Goal: Task Accomplishment & Management: Complete application form

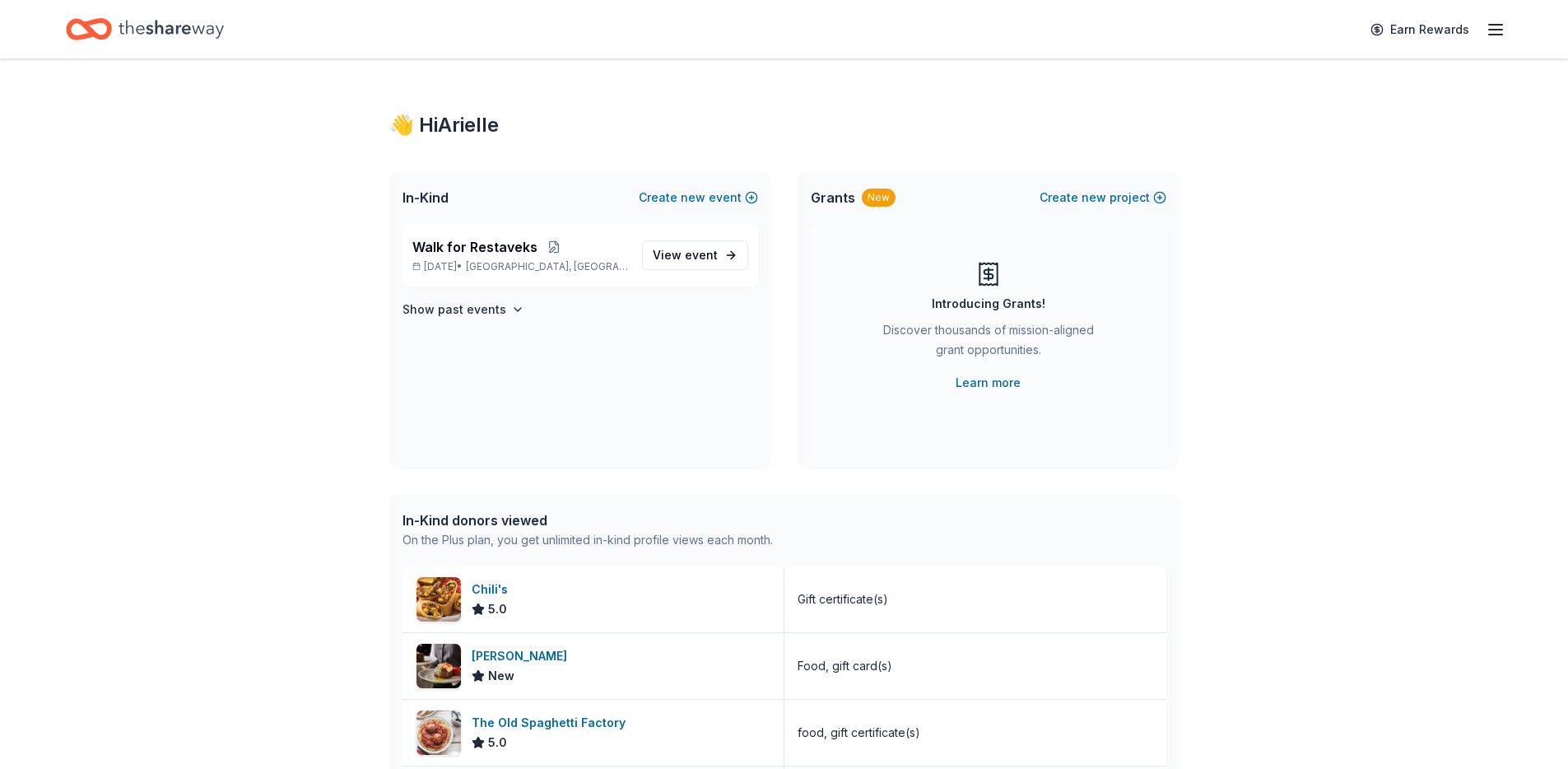
click at [661, 133] on div "👋 Hi [PERSON_NAME]" at bounding box center [784, 126] width 790 height 27
click at [758, 126] on div "👋 Hi [PERSON_NAME]" at bounding box center [784, 126] width 790 height 27
click at [701, 257] on span "event" at bounding box center [701, 255] width 33 height 14
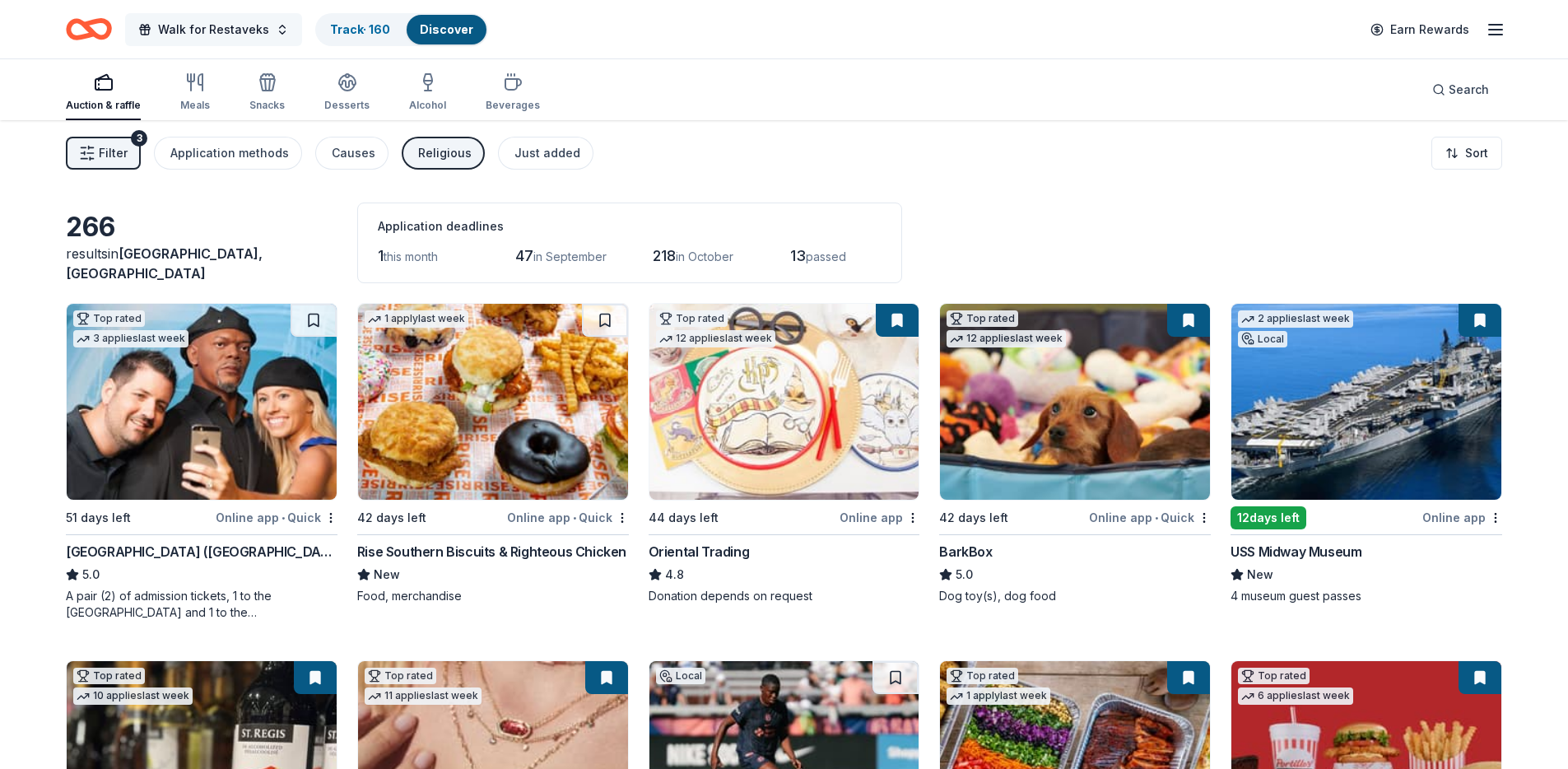
click at [256, 31] on span "Walk for Restaveks" at bounding box center [214, 29] width 111 height 19
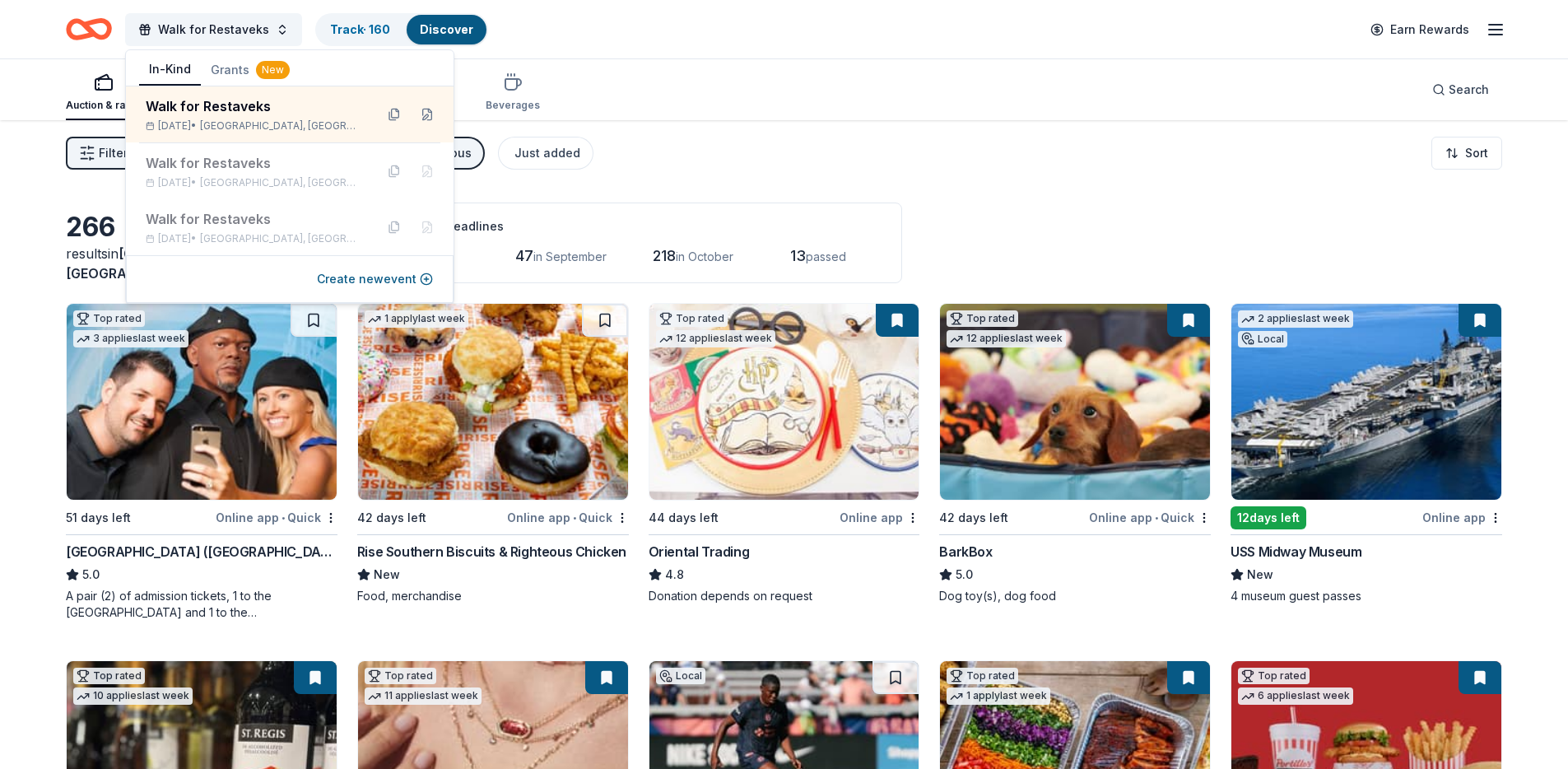
click at [745, 88] on div "Auction & raffle Meals Snacks Desserts Alcohol Beverages Search" at bounding box center [783, 89] width 1436 height 61
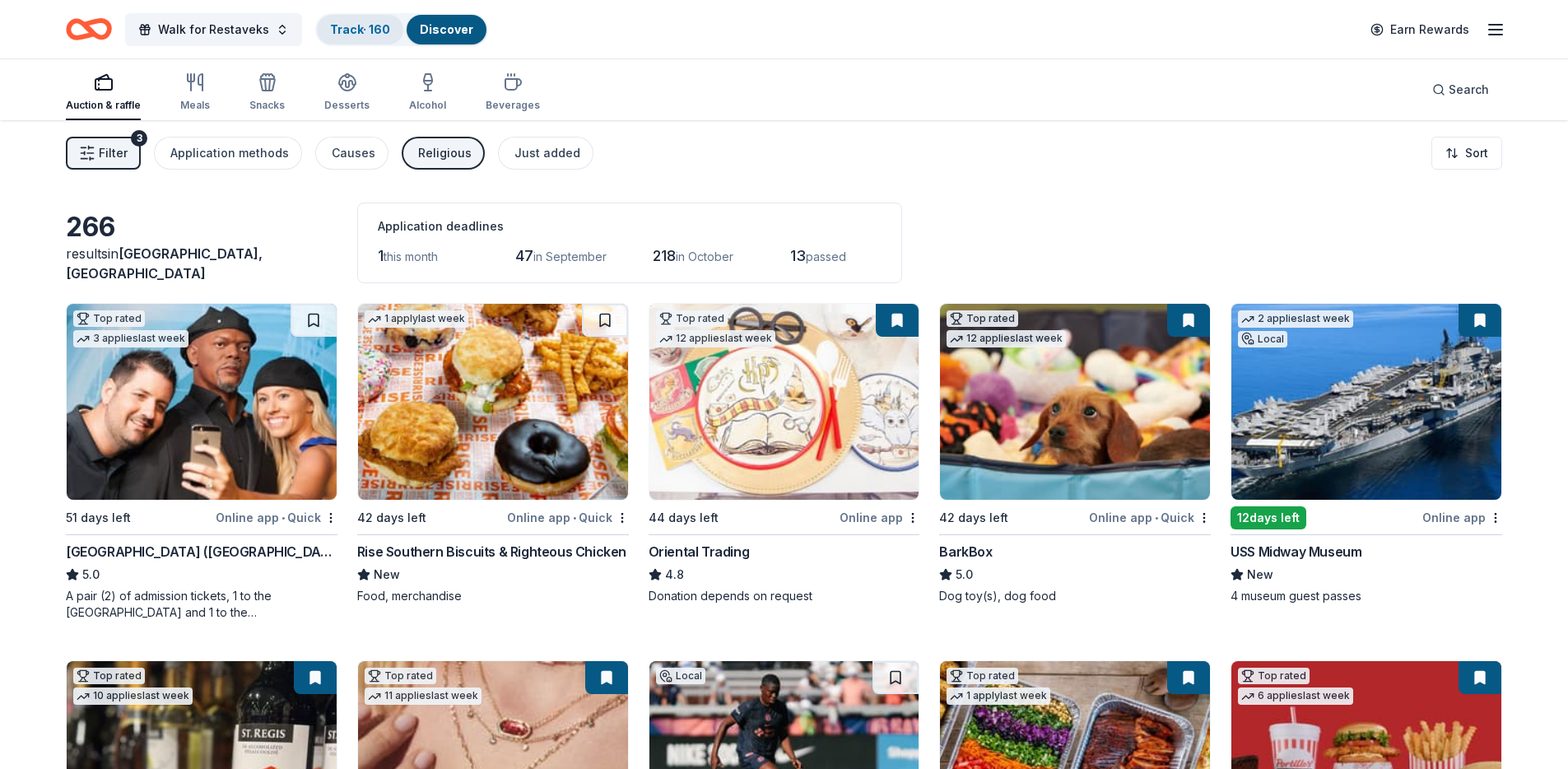
click at [356, 29] on link "Track · 160" at bounding box center [360, 29] width 60 height 14
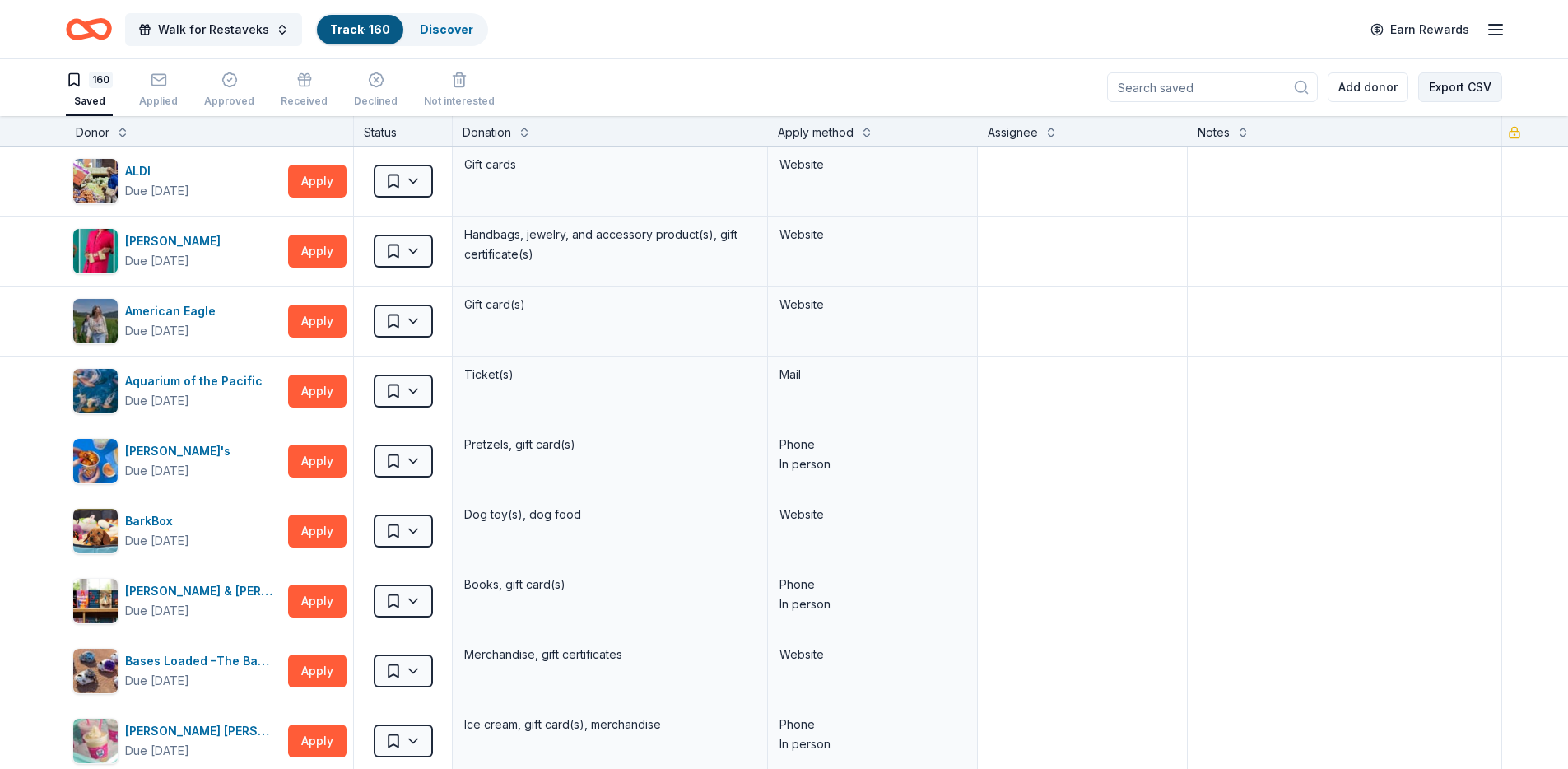
click at [1464, 86] on button "Export CSV" at bounding box center [1459, 88] width 84 height 30
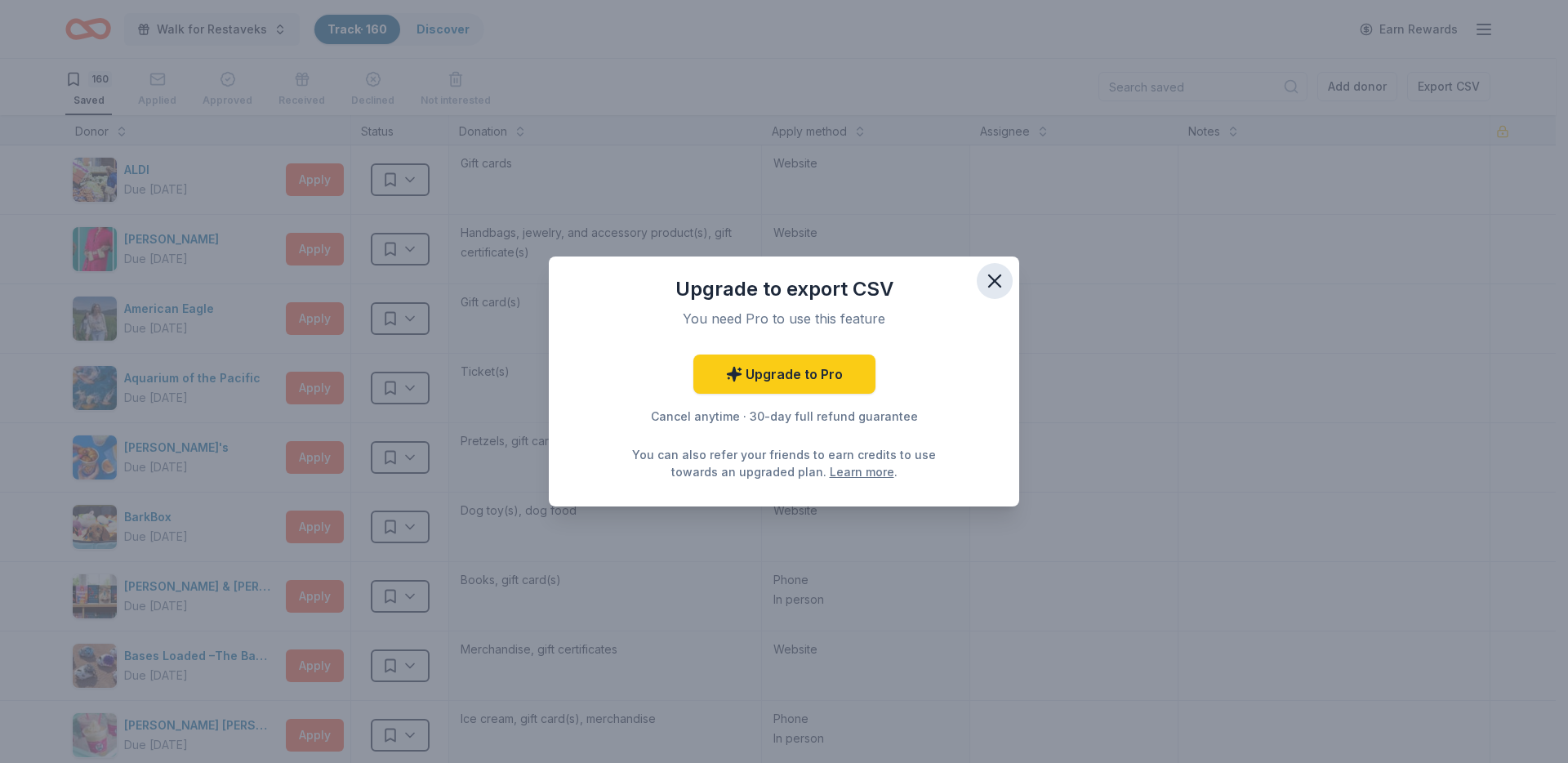
click at [1000, 283] on icon "button" at bounding box center [995, 281] width 23 height 23
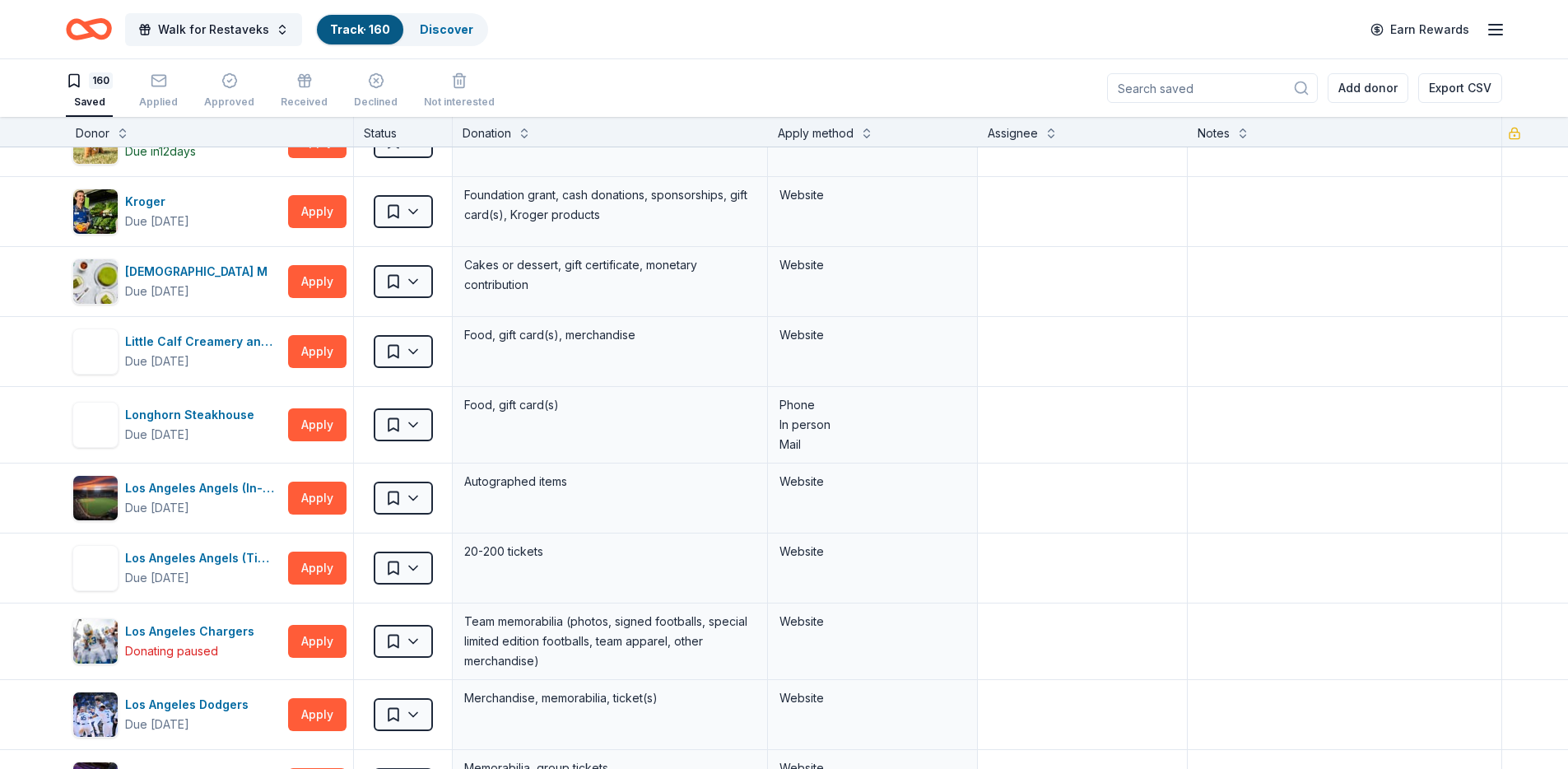
scroll to position [5153, 0]
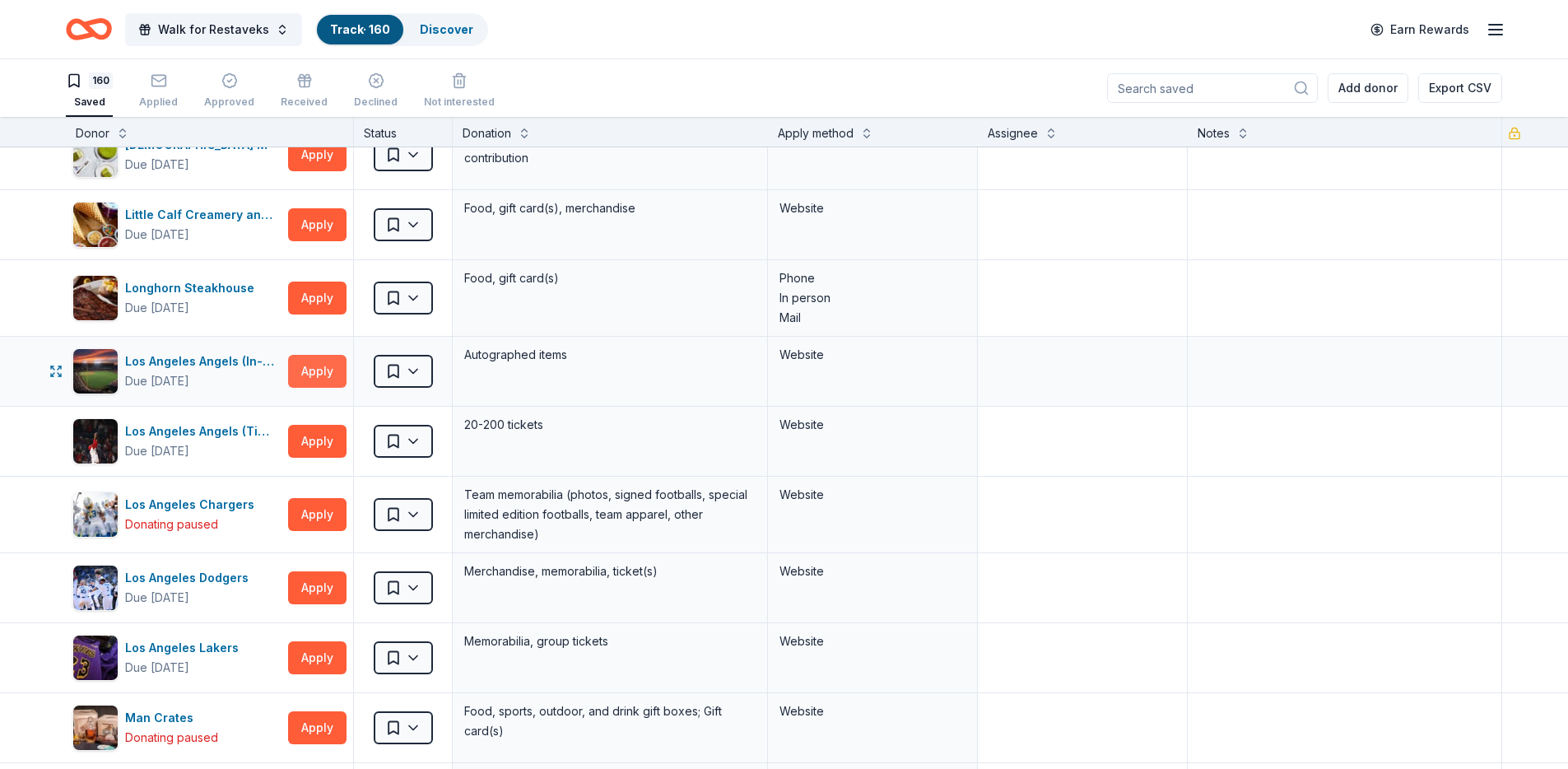
click at [312, 369] on button "Apply" at bounding box center [317, 370] width 58 height 33
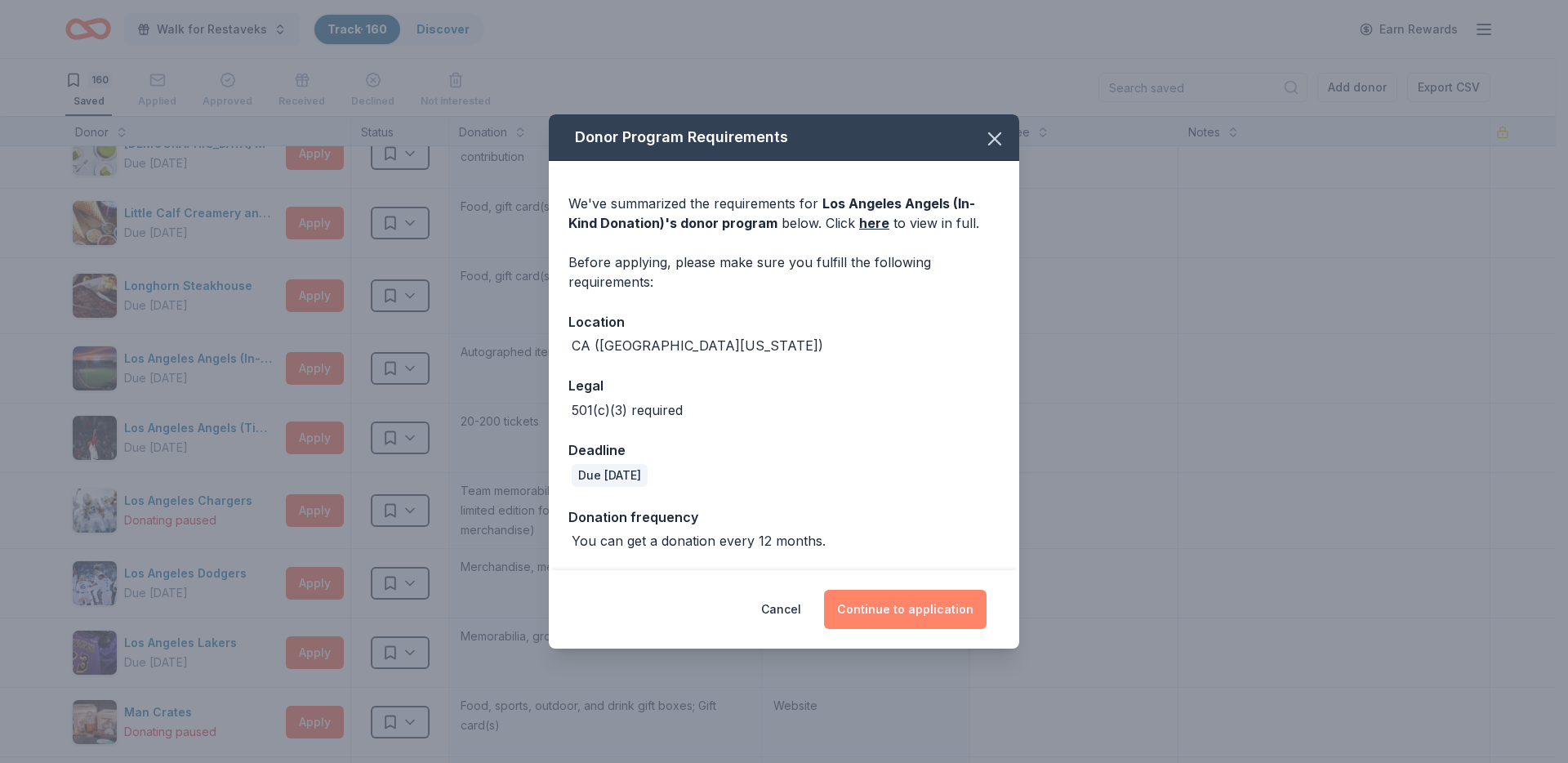
click at [945, 606] on button "Continue to application" at bounding box center [905, 609] width 162 height 39
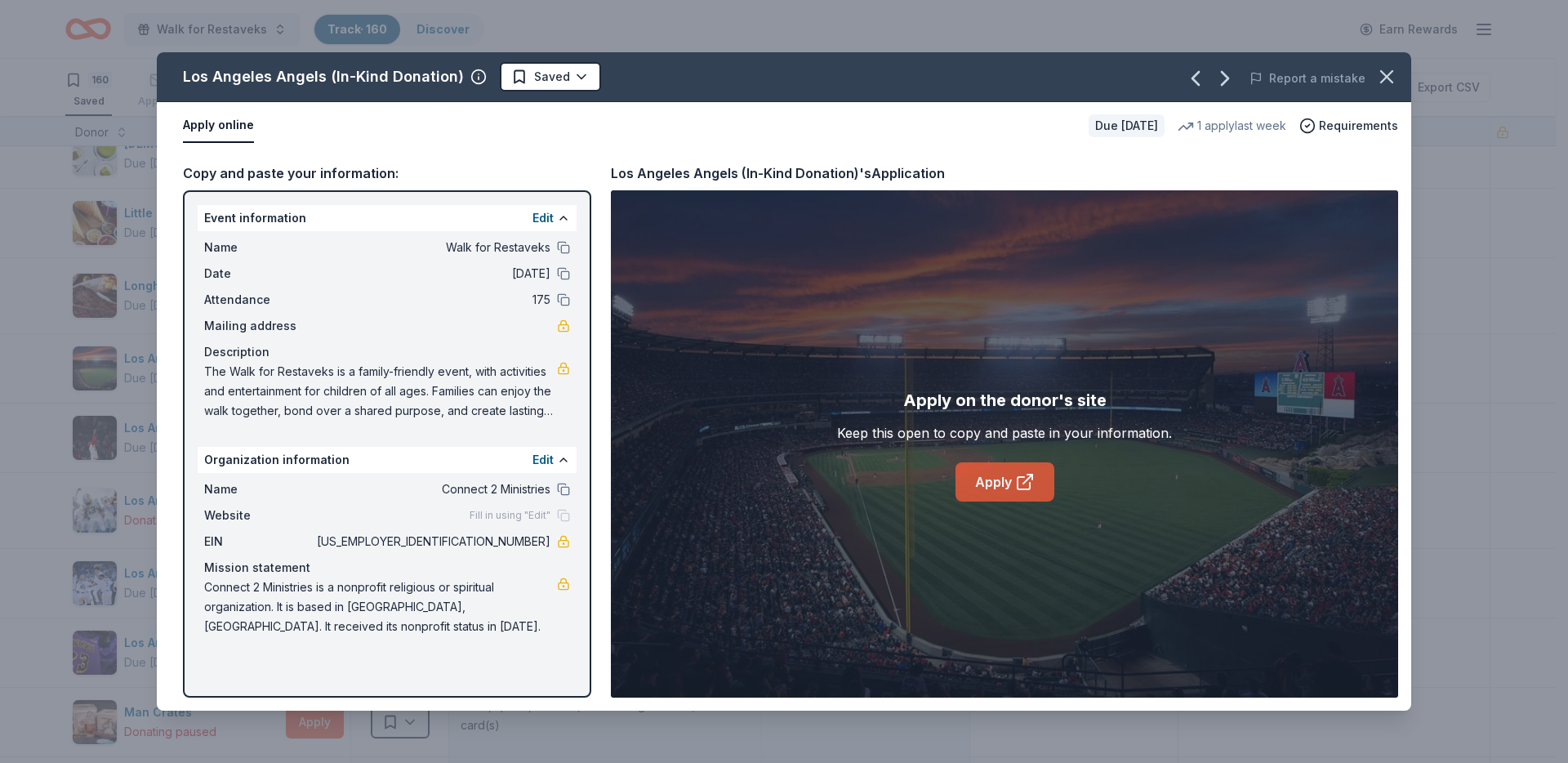
click at [1018, 490] on icon at bounding box center [1025, 481] width 19 height 19
drag, startPoint x: 479, startPoint y: 537, endPoint x: 583, endPoint y: 456, distance: 131.8
click at [534, 540] on span "[US_EMPLOYER_IDENTIFICATION_NUMBER]" at bounding box center [432, 541] width 237 height 19
click at [1387, 85] on icon "button" at bounding box center [1387, 76] width 23 height 23
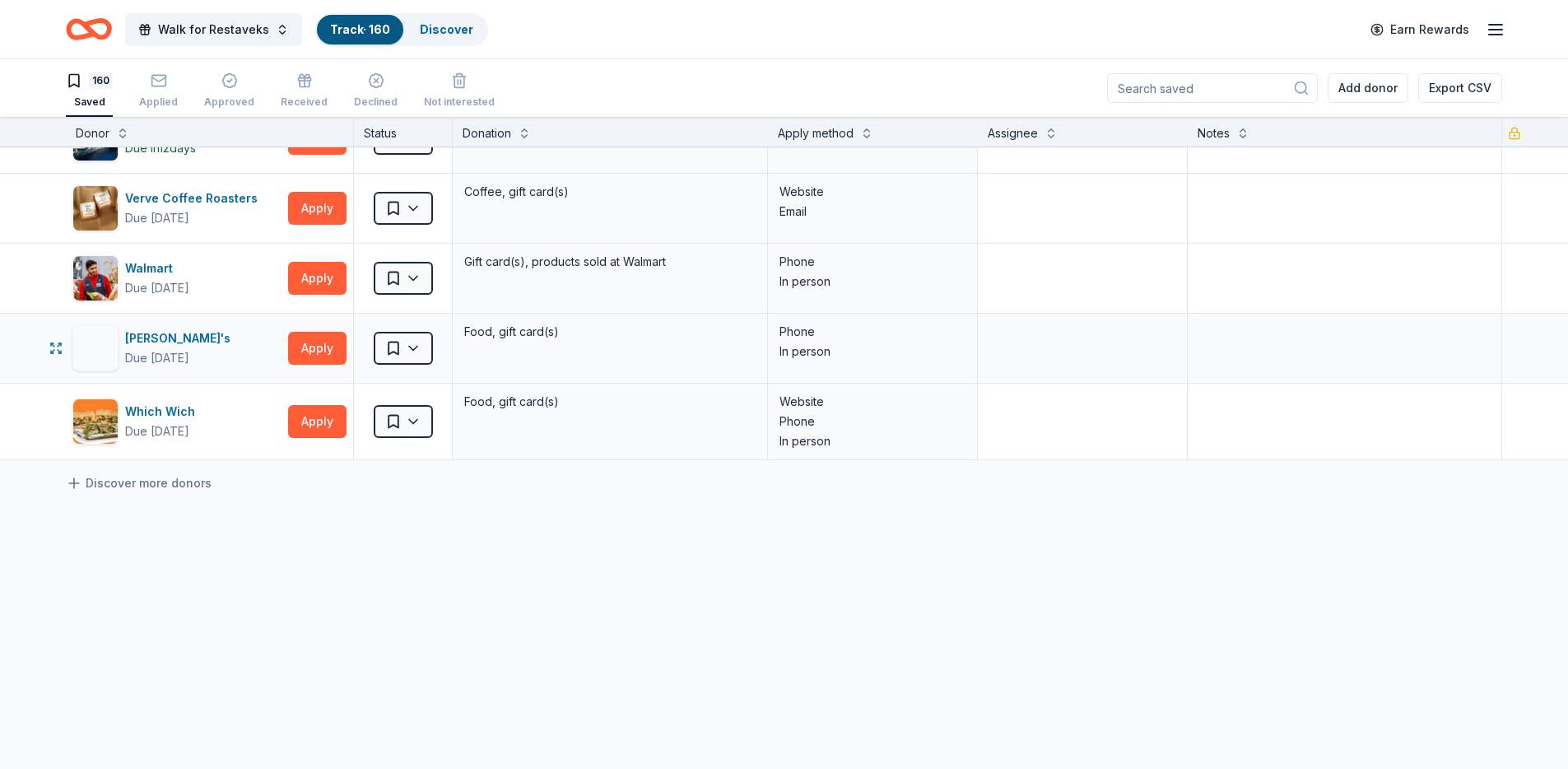
scroll to position [1, 0]
click at [425, 31] on link "Discover" at bounding box center [446, 29] width 54 height 14
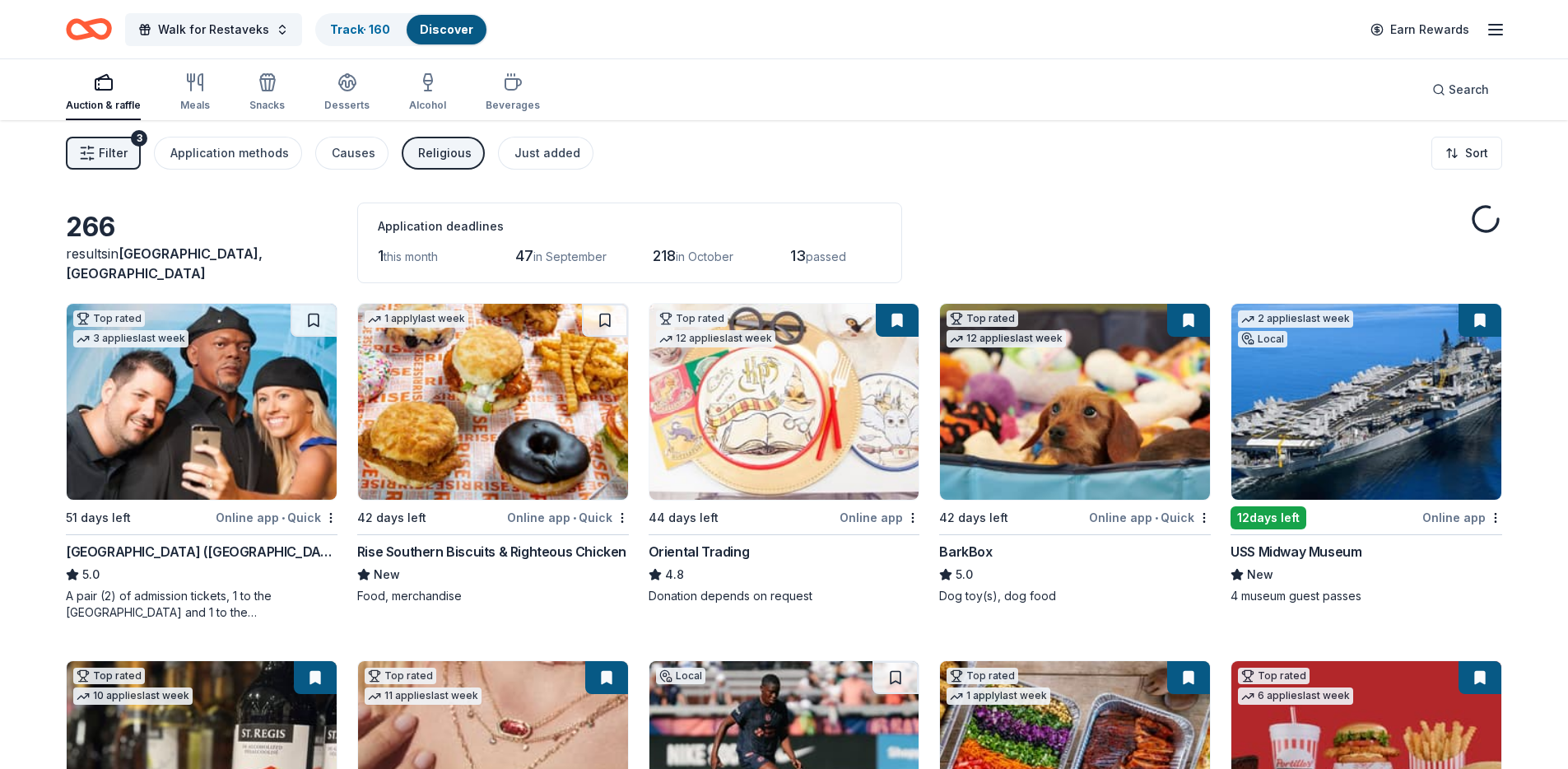
click at [134, 156] on button "Filter 3" at bounding box center [103, 153] width 75 height 33
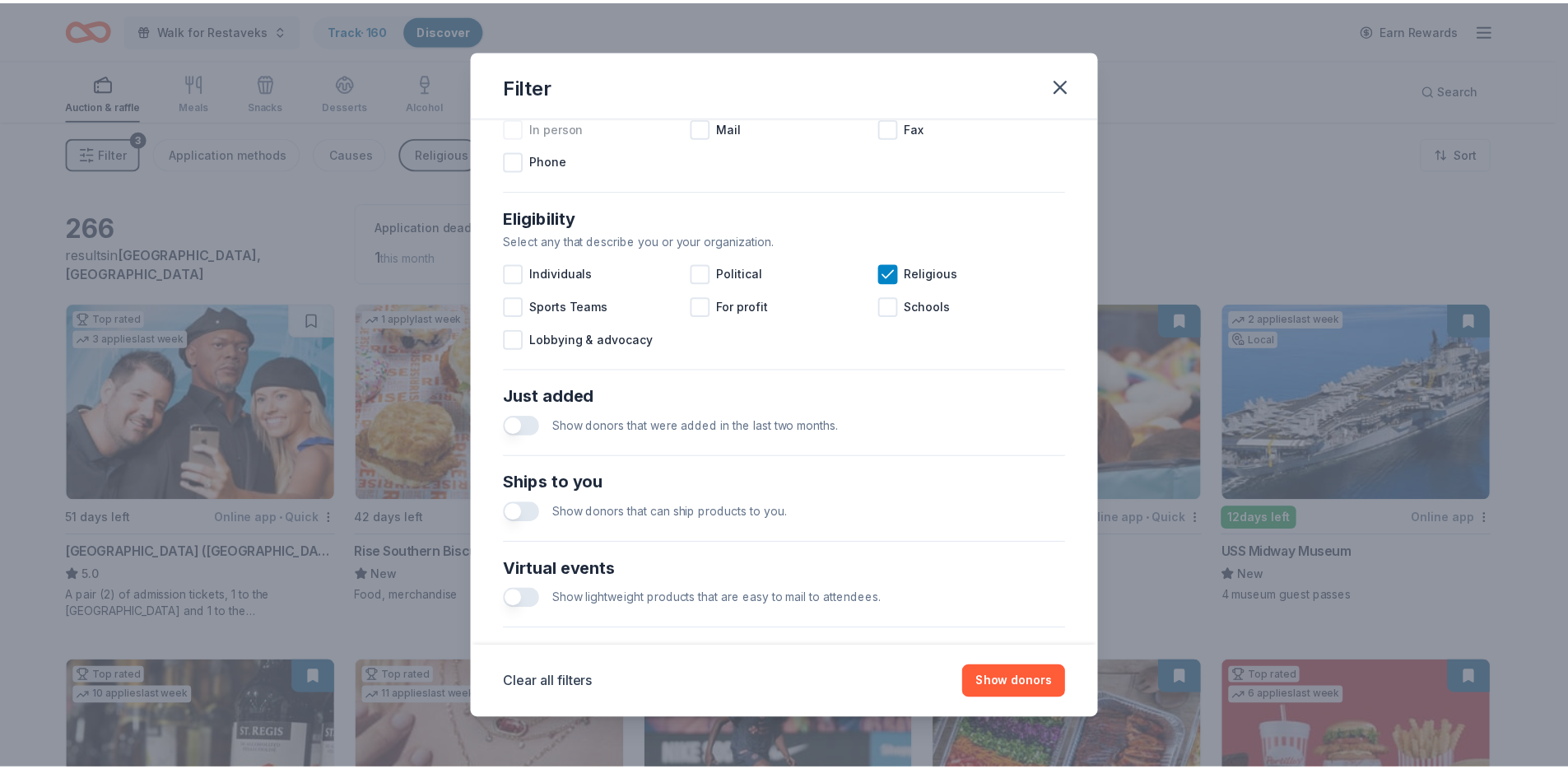
scroll to position [22, 0]
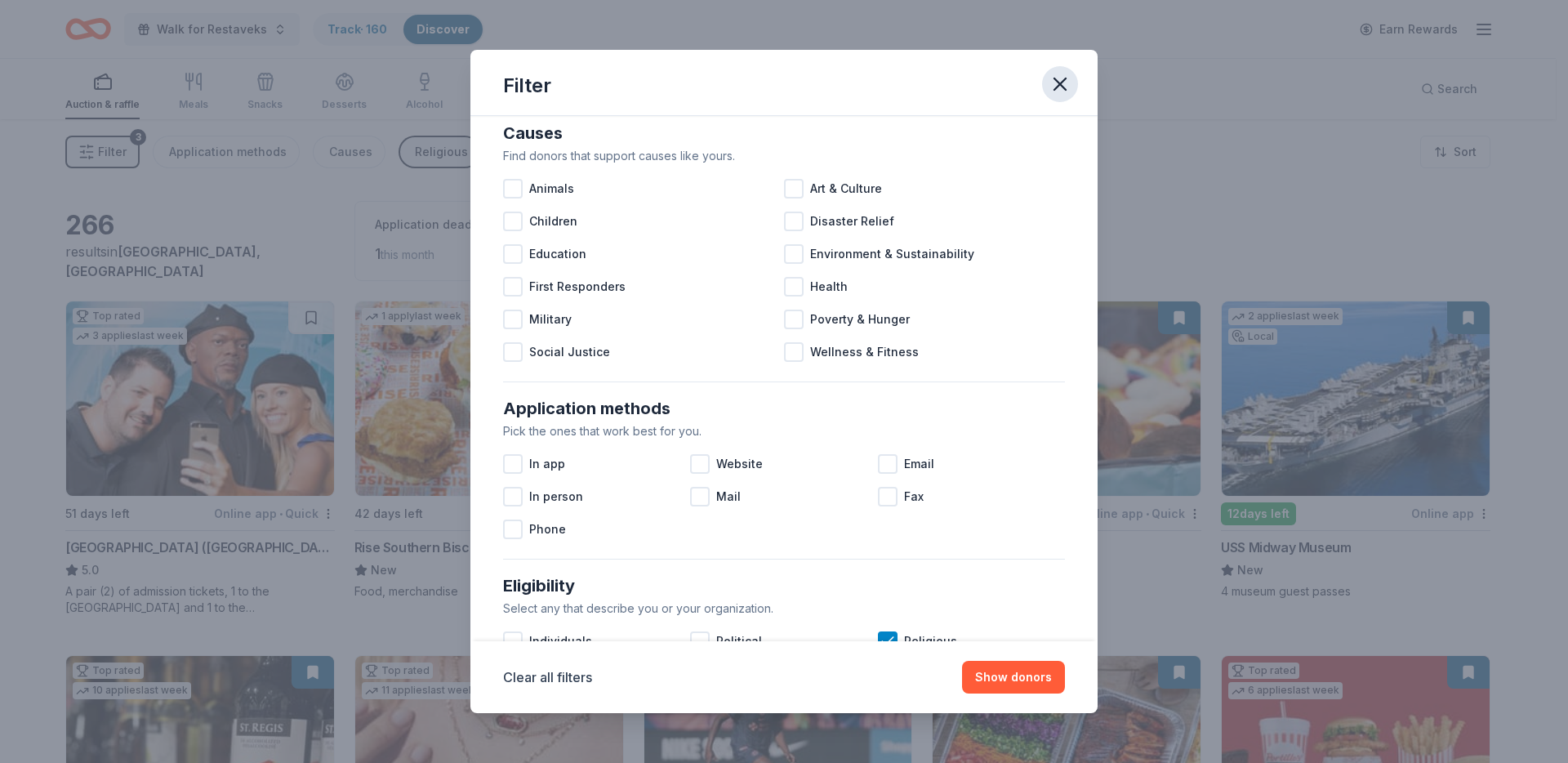
click at [1063, 79] on icon "button" at bounding box center [1060, 84] width 23 height 23
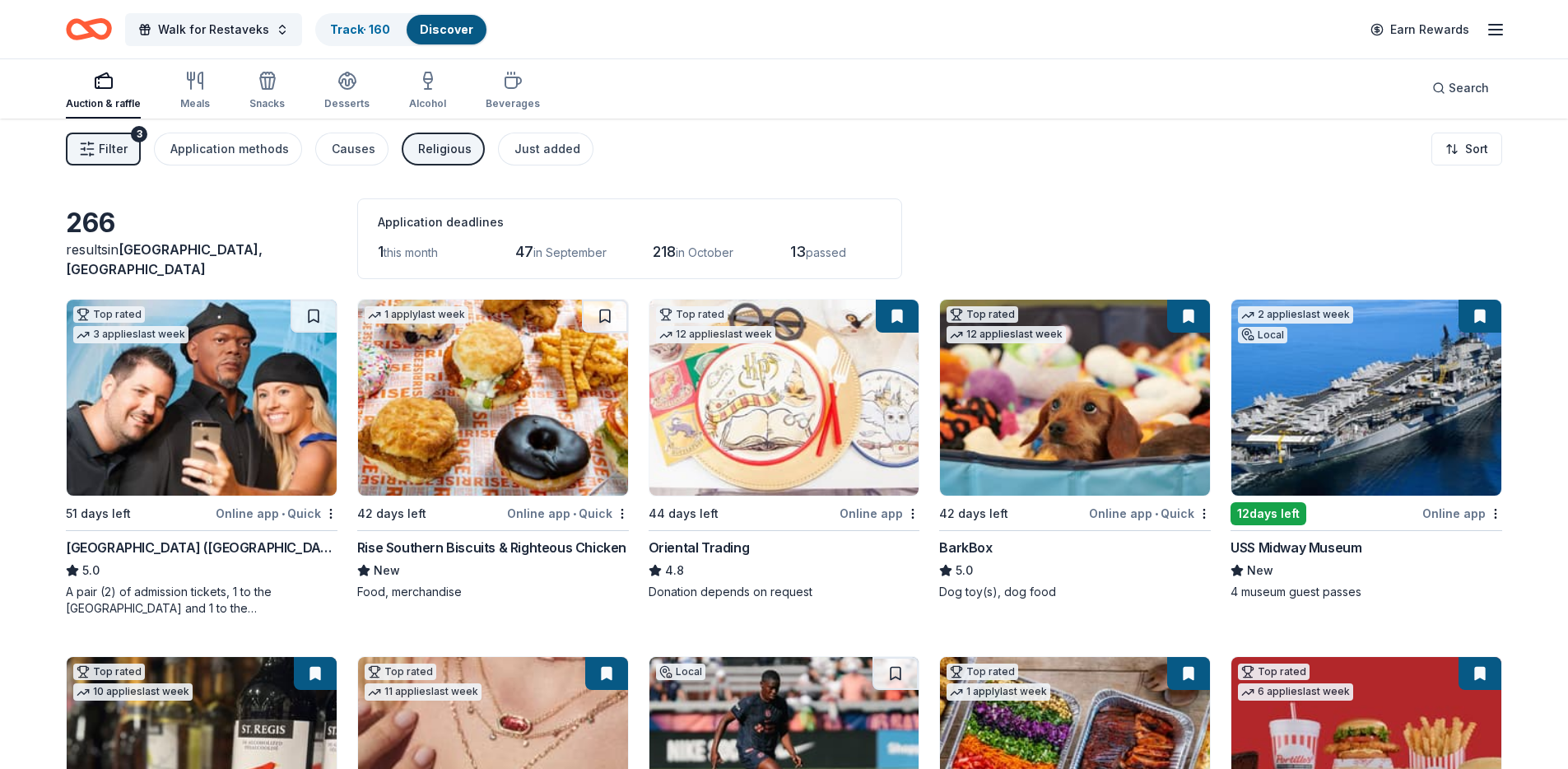
scroll to position [0, 0]
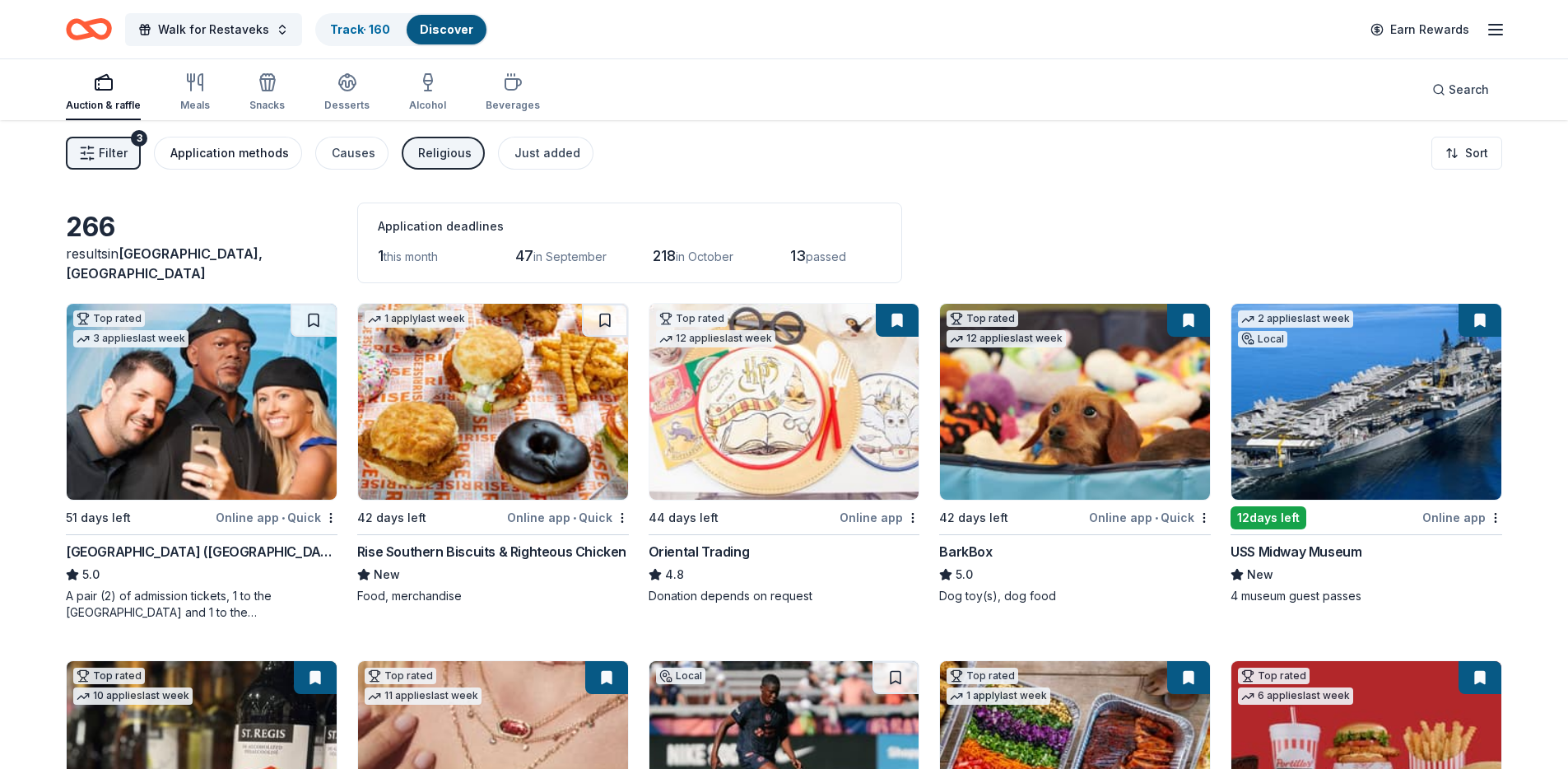
click at [256, 164] on button "Application methods" at bounding box center [228, 153] width 148 height 33
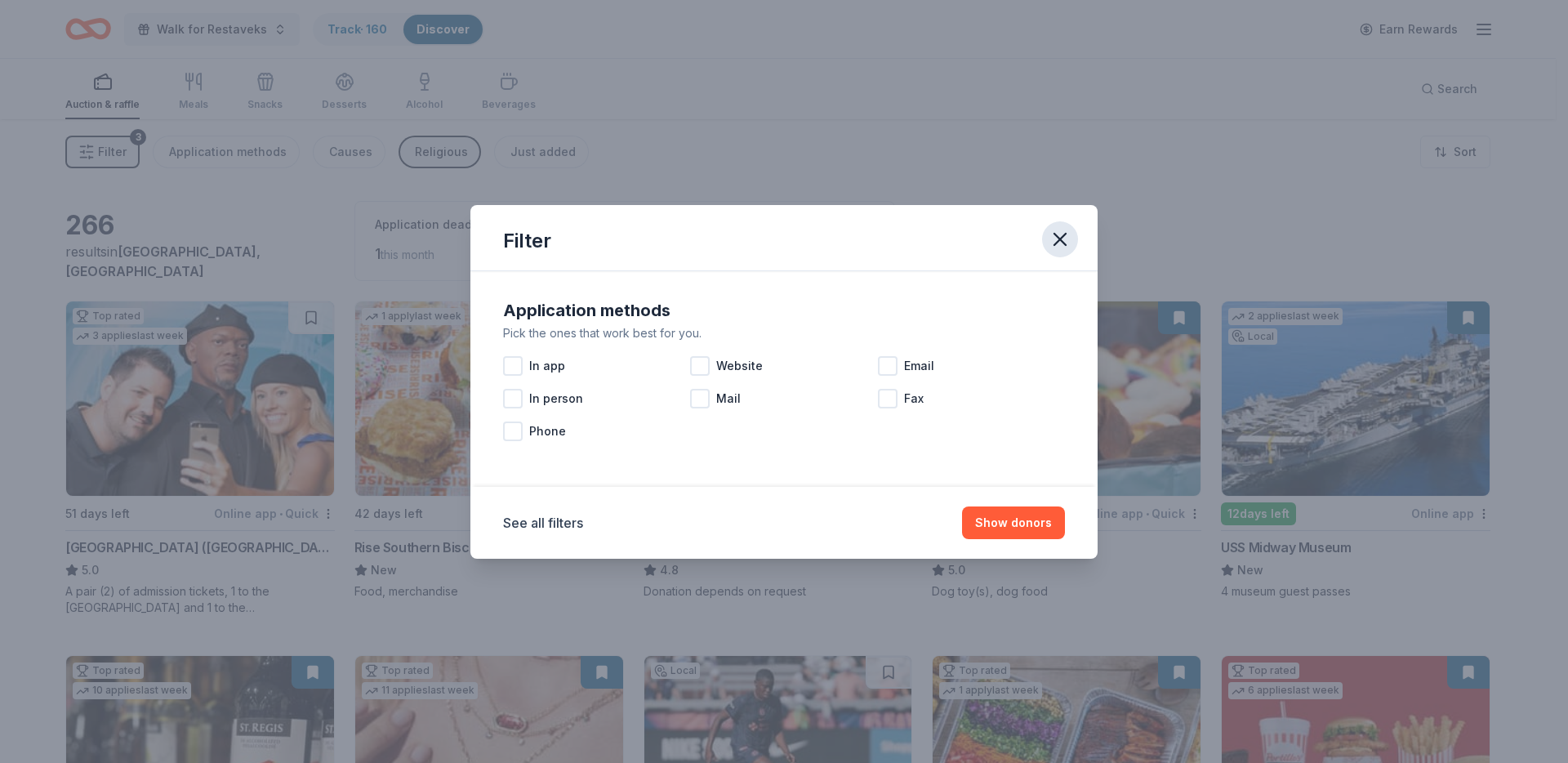
click at [1069, 238] on icon "button" at bounding box center [1060, 239] width 23 height 23
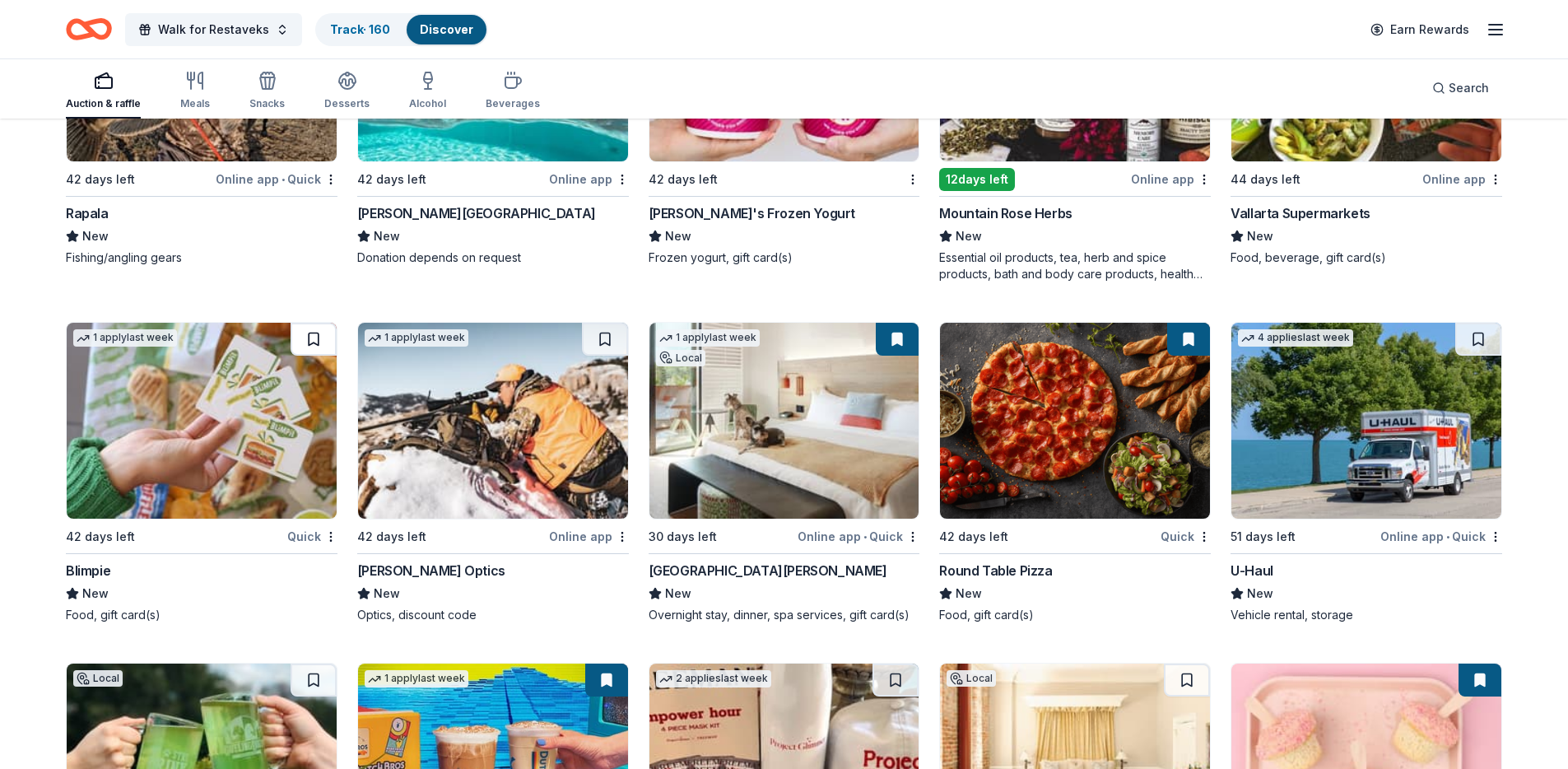
scroll to position [7366, 0]
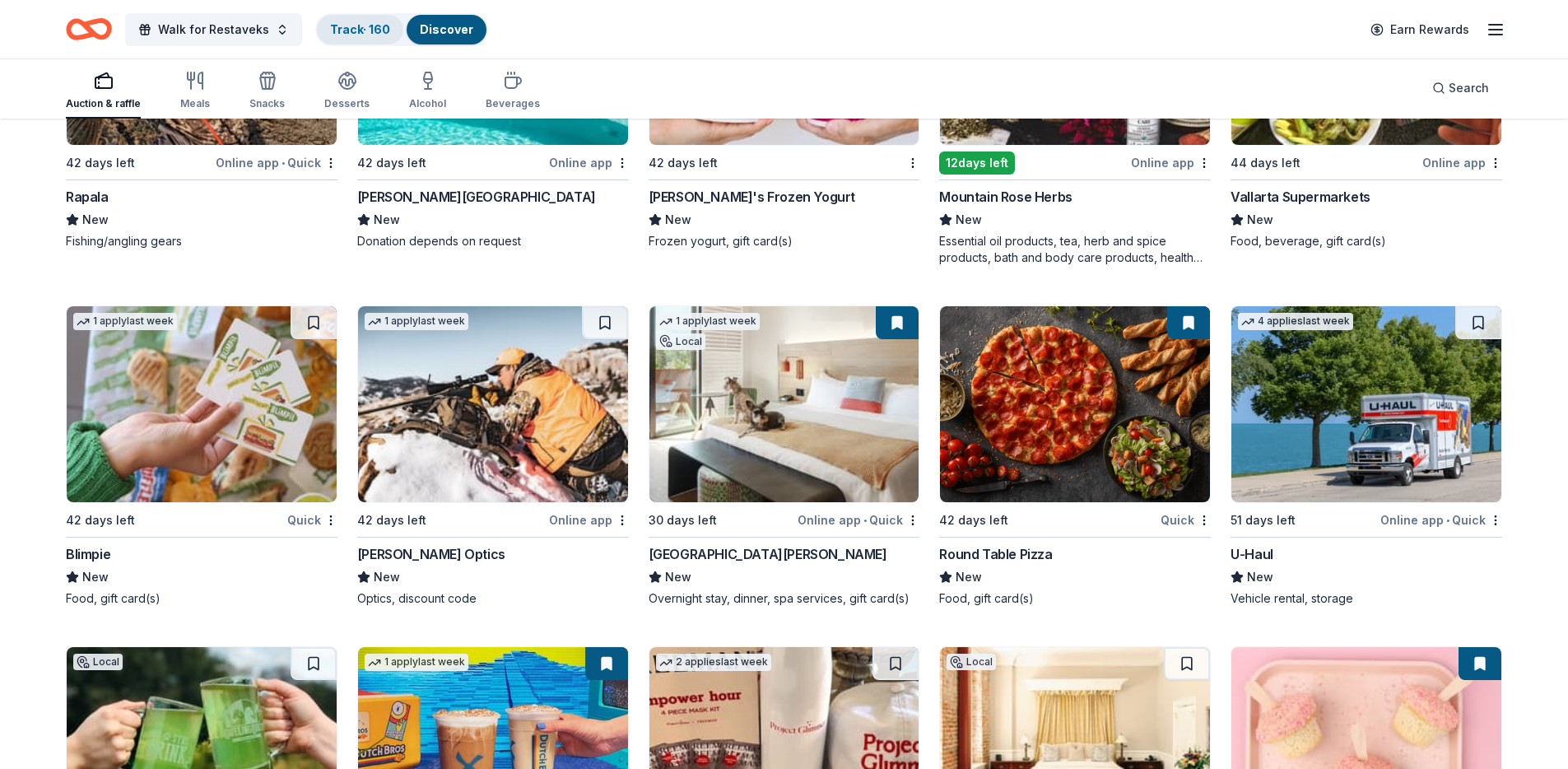
click at [335, 25] on link "Track · 160" at bounding box center [360, 29] width 60 height 14
click at [354, 18] on div "Track · 160" at bounding box center [360, 30] width 87 height 30
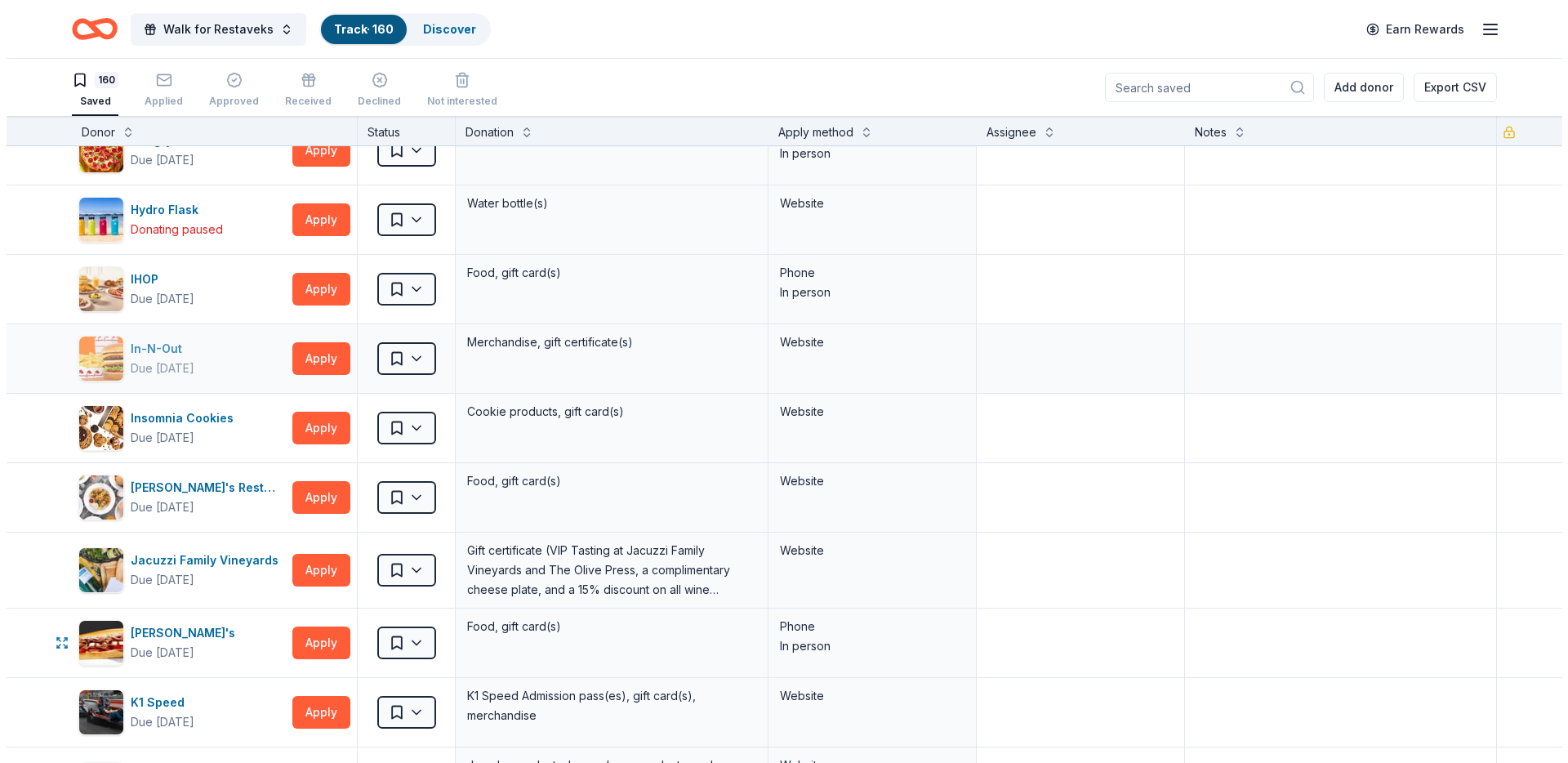
scroll to position [4462, 0]
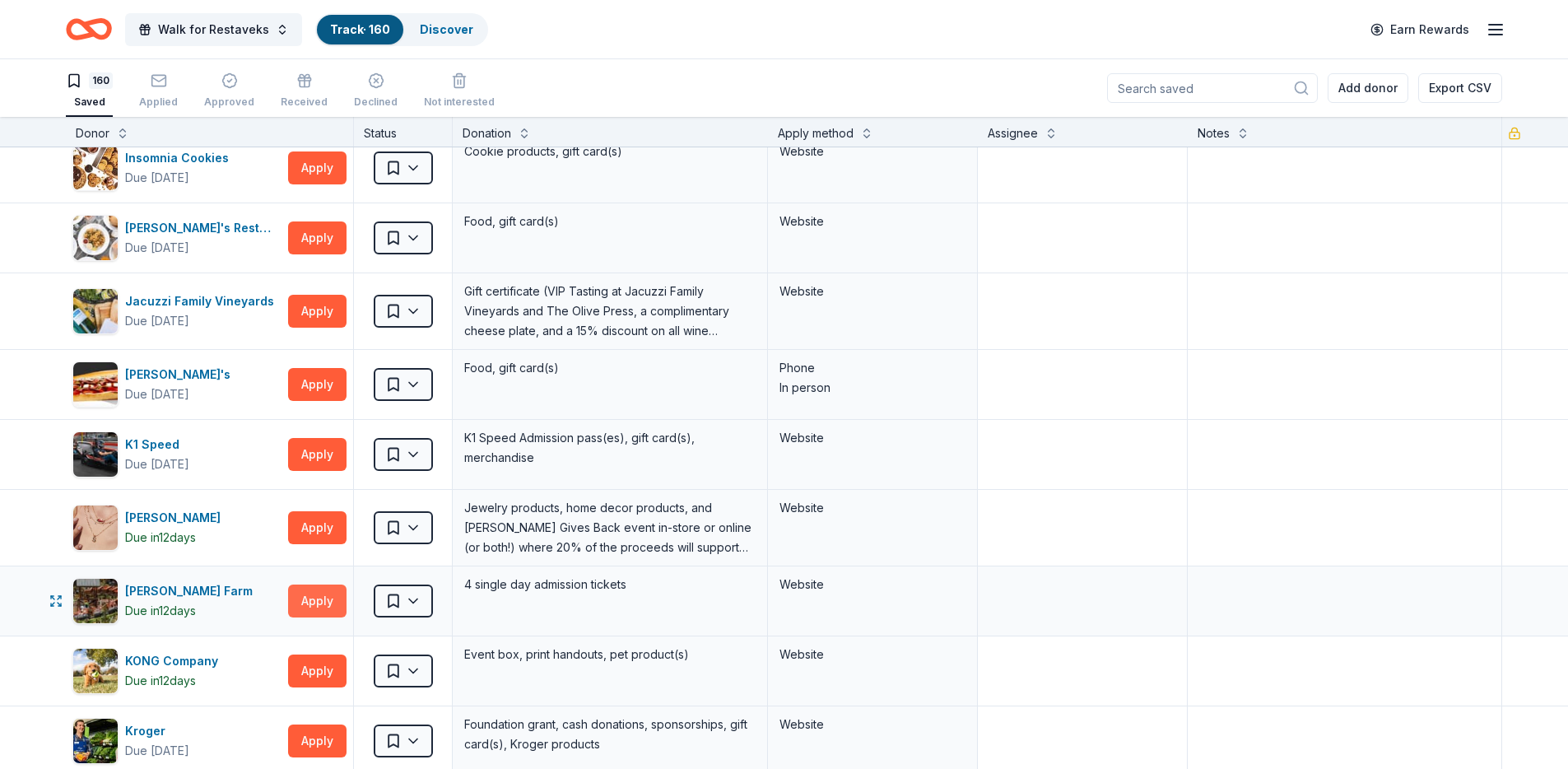
click at [330, 600] on button "Apply" at bounding box center [317, 600] width 58 height 33
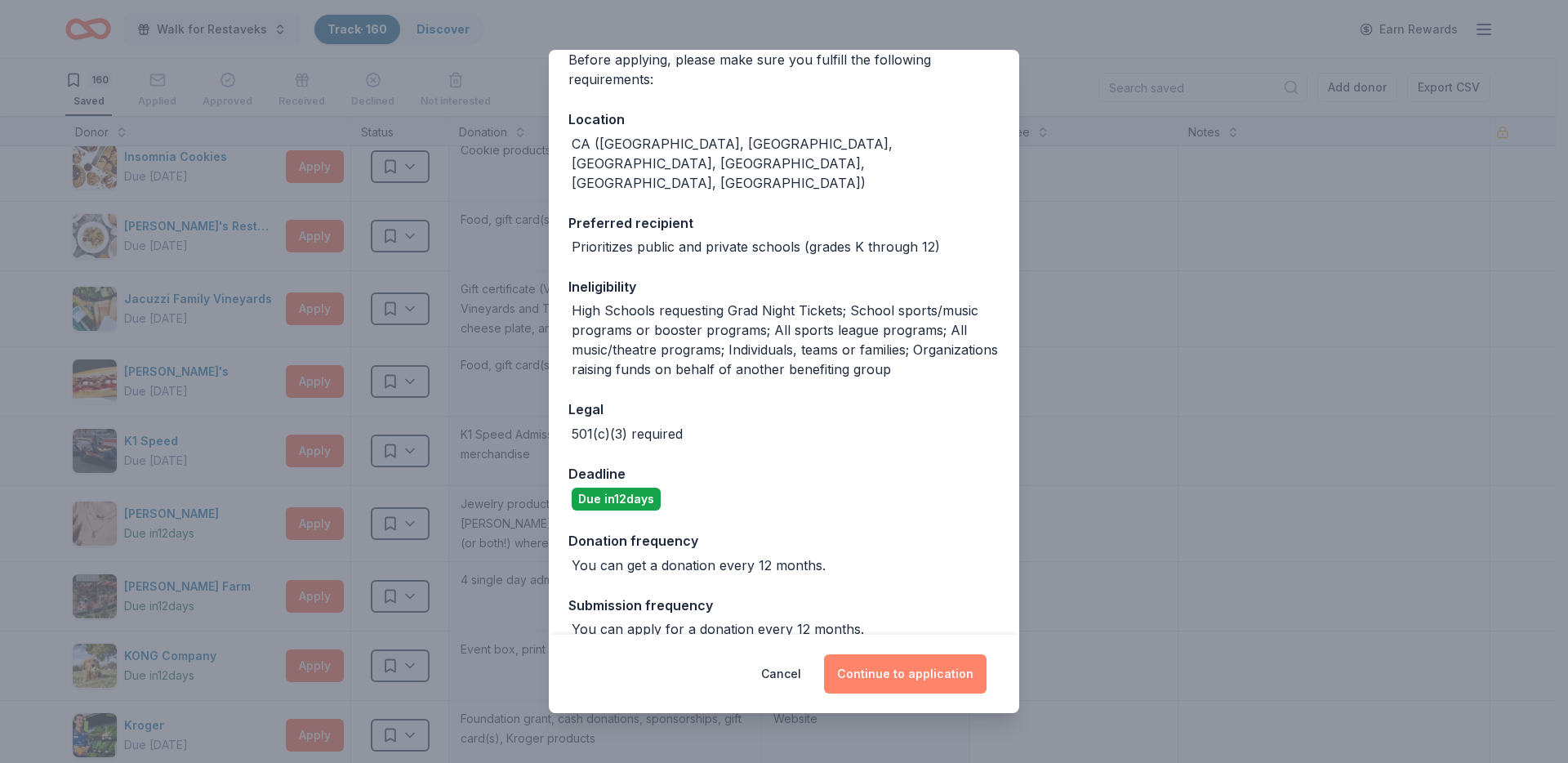
scroll to position [142, 0]
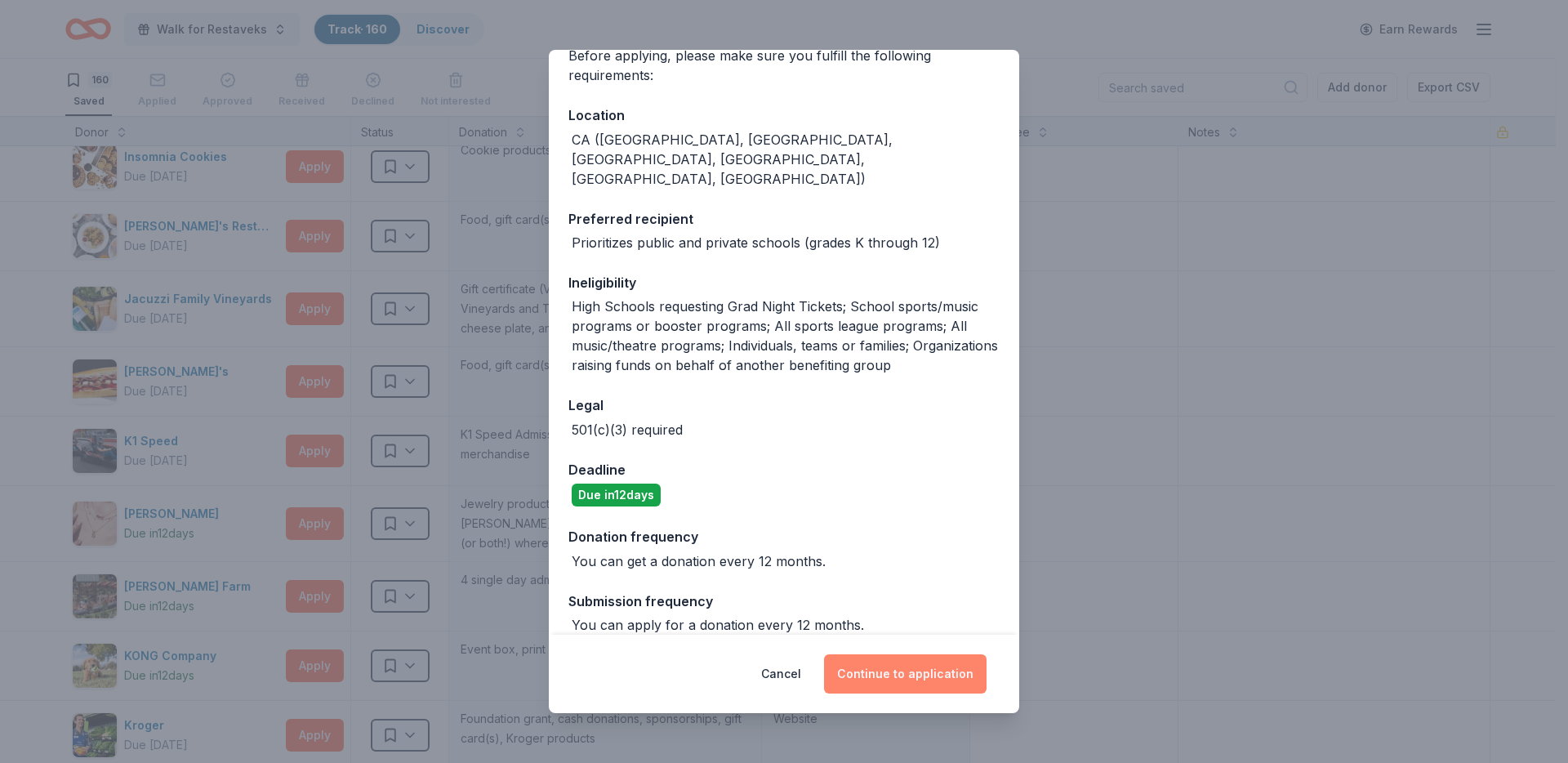
click at [893, 678] on button "Continue to application" at bounding box center [905, 674] width 162 height 39
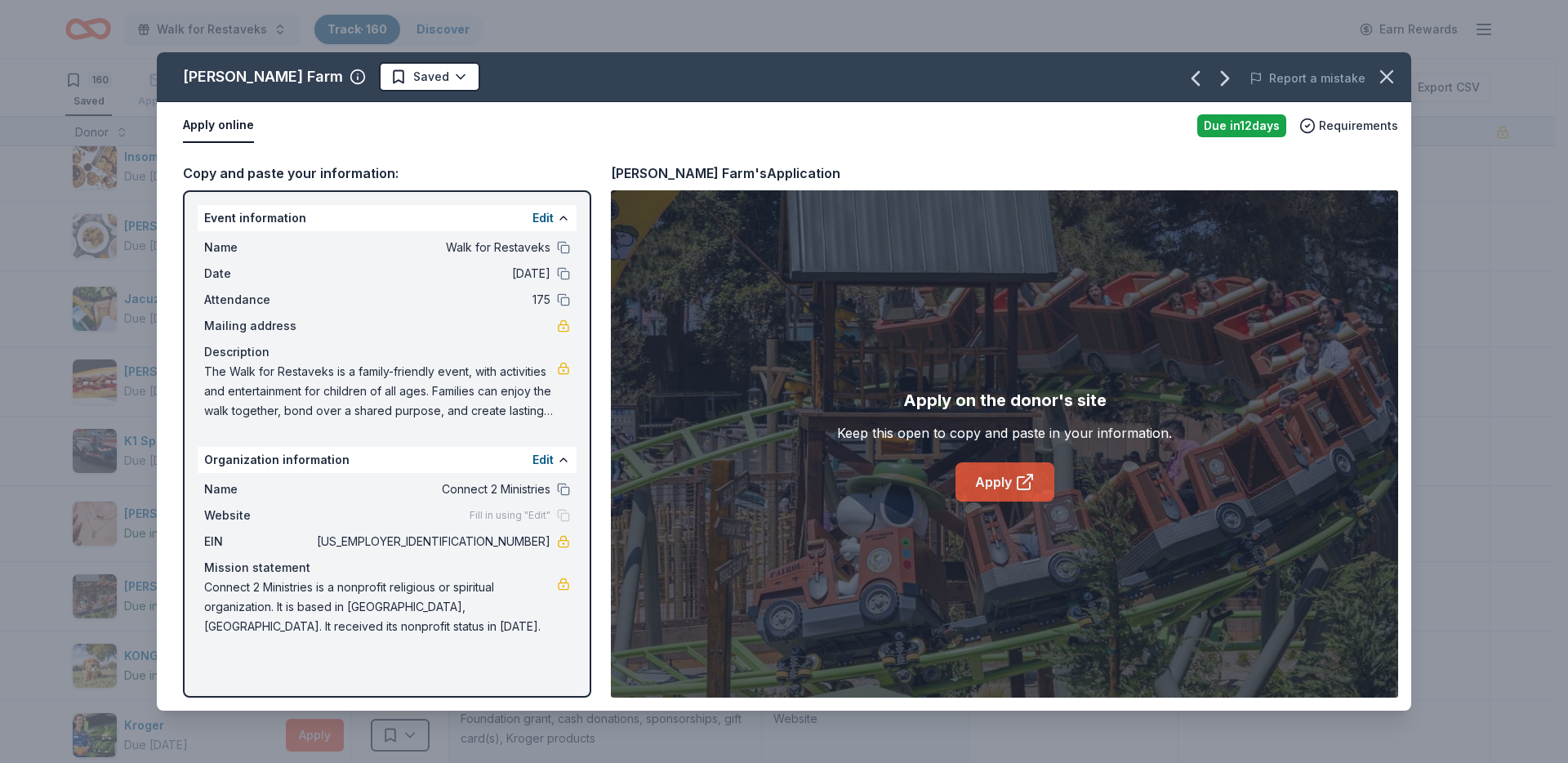
click at [1011, 472] on link "Apply" at bounding box center [1005, 481] width 99 height 39
